Goal: Complete application form

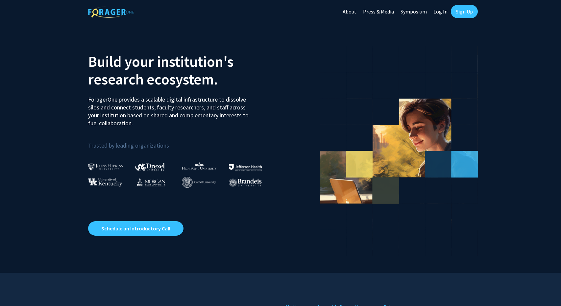
click at [463, 12] on link "Sign Up" at bounding box center [464, 11] width 27 height 13
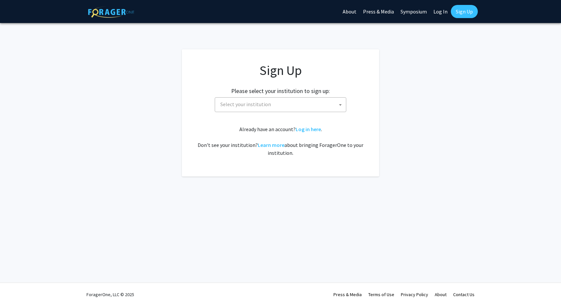
click at [261, 107] on span "Select your institution" at bounding box center [245, 104] width 51 height 7
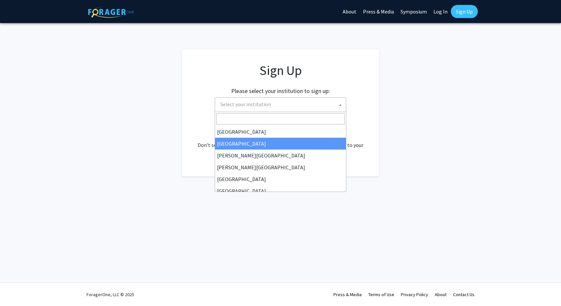
select select "10"
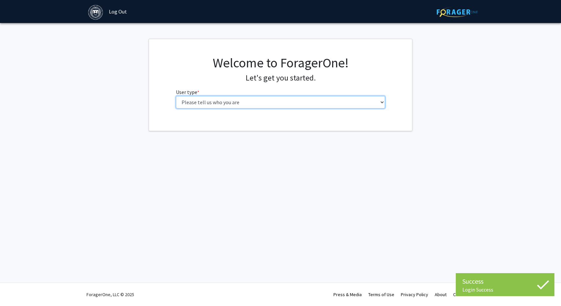
click at [220, 99] on select "Please tell us who you are Undergraduate Student Master's Student Doctoral Cand…" at bounding box center [280, 102] width 209 height 12
select select "1: undergrad"
click at [176, 96] on select "Please tell us who you are Undergraduate Student Master's Student Doctoral Cand…" at bounding box center [280, 102] width 209 height 12
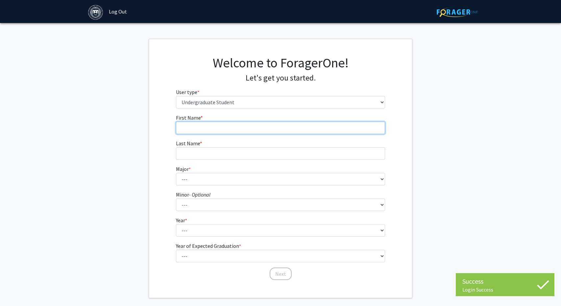
click at [230, 131] on input "First Name * required" at bounding box center [280, 128] width 209 height 12
type input "Rebecca"
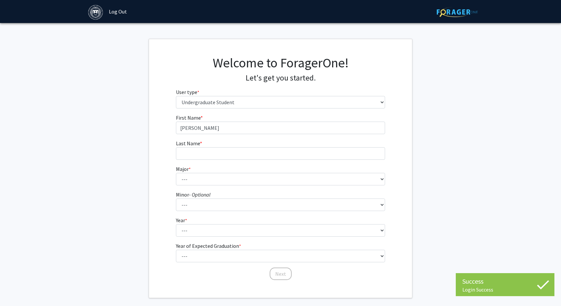
type input "Hurly"
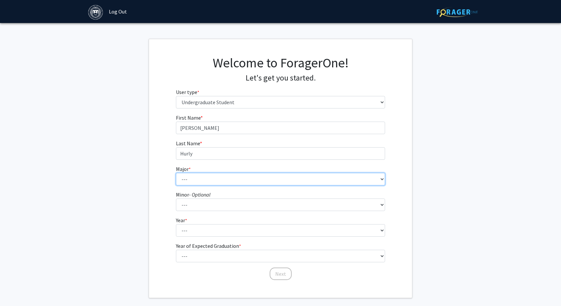
click at [196, 185] on select "--- African and African American Studies American Studies Anthropology Applied …" at bounding box center [280, 179] width 209 height 12
select select "6: 572"
click at [176, 173] on select "--- African and African American Studies American Studies Anthropology Applied …" at bounding box center [280, 179] width 209 height 12
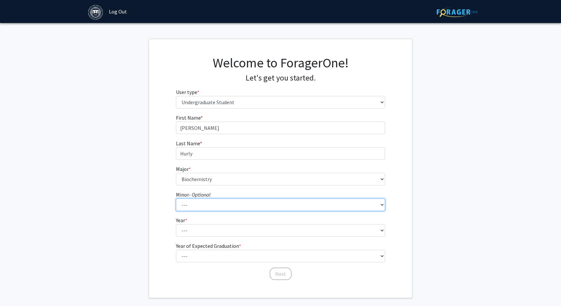
click at [214, 202] on select "--- African and African American Studies Anthropology Arabic Language, Literatu…" at bounding box center [280, 205] width 209 height 12
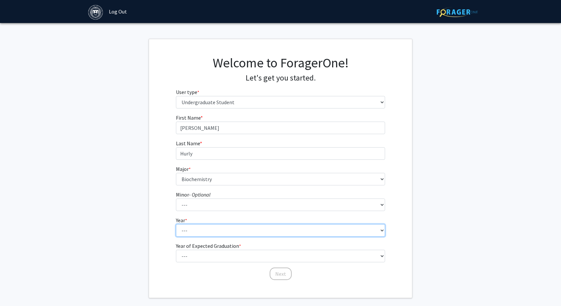
click at [192, 226] on select "--- First-year Sophomore Junior Senior Postbaccalaureate Certificate" at bounding box center [280, 230] width 209 height 12
select select "3: junior"
click at [176, 225] on select "--- First-year Sophomore Junior Senior Postbaccalaureate Certificate" at bounding box center [280, 230] width 209 height 12
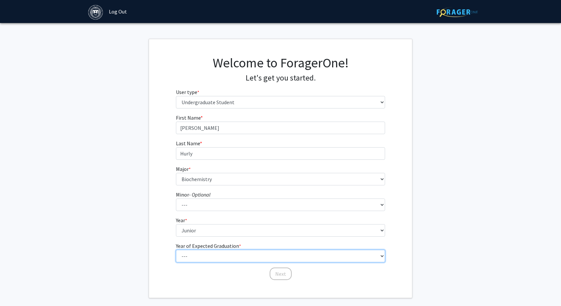
click at [194, 261] on select "--- 2025 2026 2027 2028 2029 2030 2031 2032 2033 2034" at bounding box center [280, 256] width 209 height 12
select select "3: 2027"
click at [176, 250] on select "--- 2025 2026 2027 2028 2029 2030 2031 2032 2033 2034" at bounding box center [280, 256] width 209 height 12
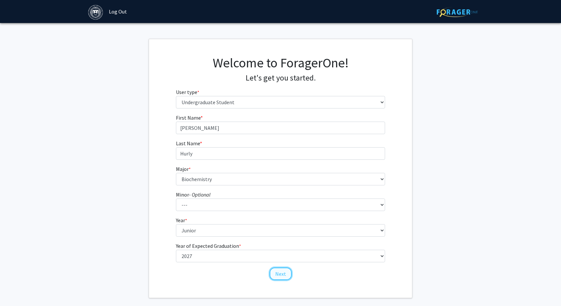
click at [280, 276] on button "Next" at bounding box center [281, 274] width 22 height 12
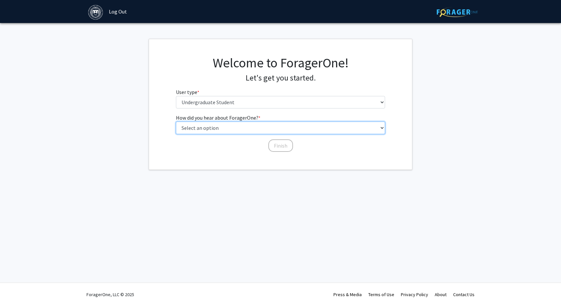
click at [217, 130] on select "Select an option Peer/student recommendation Faculty/staff recommendation Unive…" at bounding box center [280, 128] width 209 height 12
select select "4: university_email"
click at [176, 122] on select "Select an option Peer/student recommendation Faculty/staff recommendation Unive…" at bounding box center [280, 128] width 209 height 12
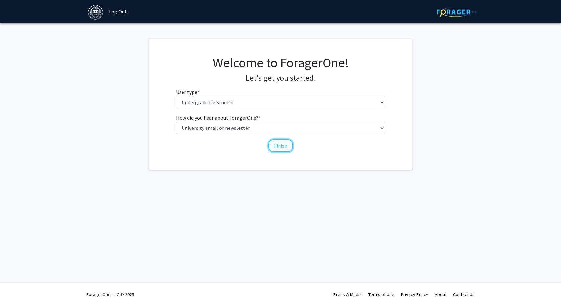
click at [275, 144] on button "Finish" at bounding box center [280, 145] width 25 height 12
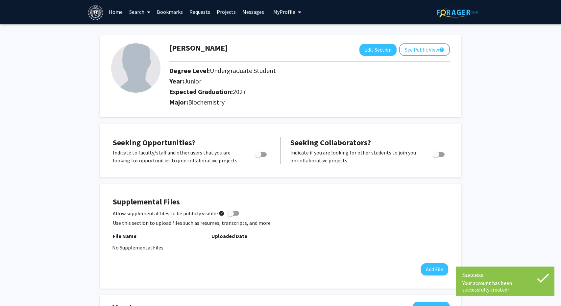
click at [261, 158] on div at bounding box center [261, 157] width 28 height 16
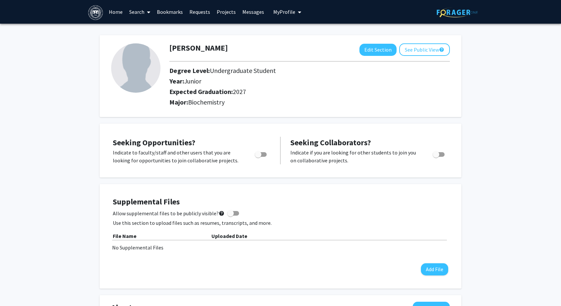
click at [261, 156] on span "Toggle" at bounding box center [258, 154] width 7 height 7
click at [258, 157] on input "Are you actively seeking opportunities?" at bounding box center [258, 157] width 0 height 0
checkbox input "true"
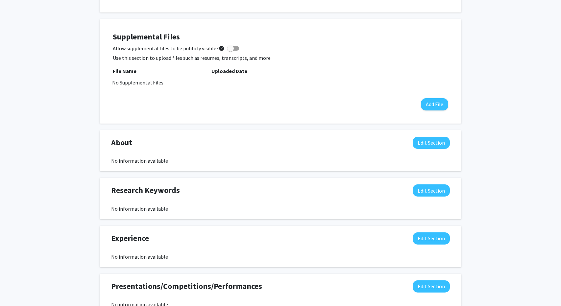
scroll to position [166, 0]
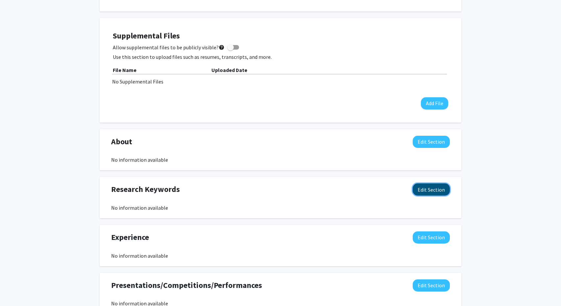
click at [433, 188] on button "Edit Section" at bounding box center [431, 189] width 37 height 12
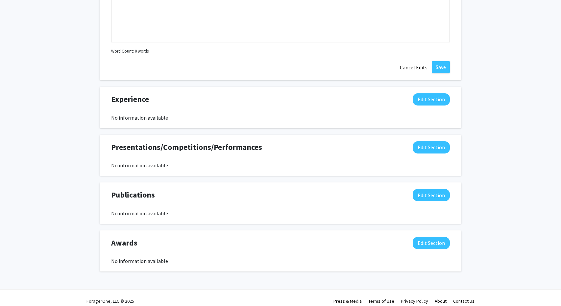
scroll to position [450, 0]
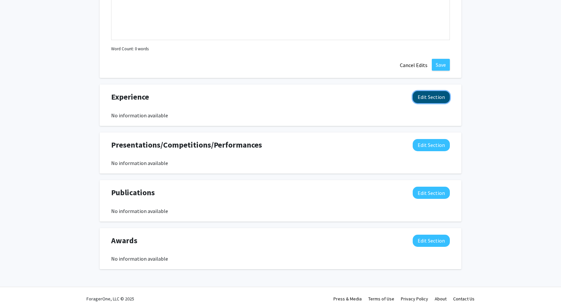
click at [424, 100] on button "Edit Section" at bounding box center [431, 97] width 37 height 12
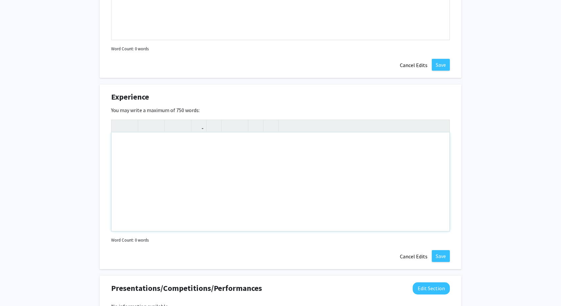
click at [180, 168] on div "Note to users with screen readers: Please deactivate our accessibility plugin f…" at bounding box center [280, 181] width 338 height 99
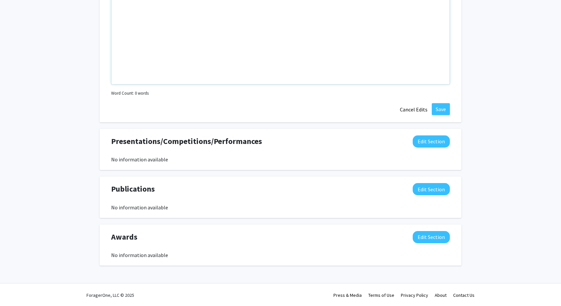
scroll to position [0, 0]
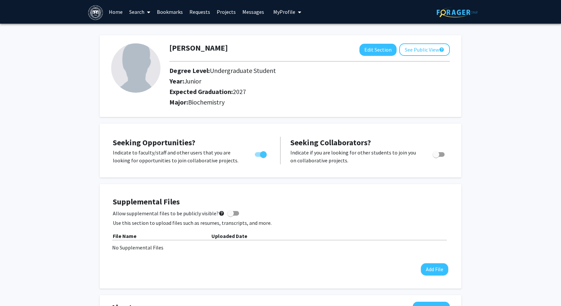
click at [386, 77] on h2 "Year: Junior" at bounding box center [286, 81] width 235 height 8
click at [142, 14] on link "Search" at bounding box center [140, 11] width 28 height 23
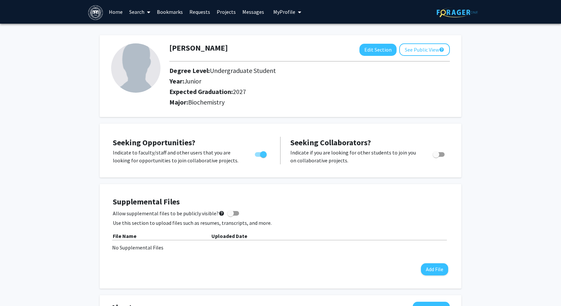
click at [110, 11] on link "Home" at bounding box center [116, 11] width 20 height 23
